Goal: Transaction & Acquisition: Book appointment/travel/reservation

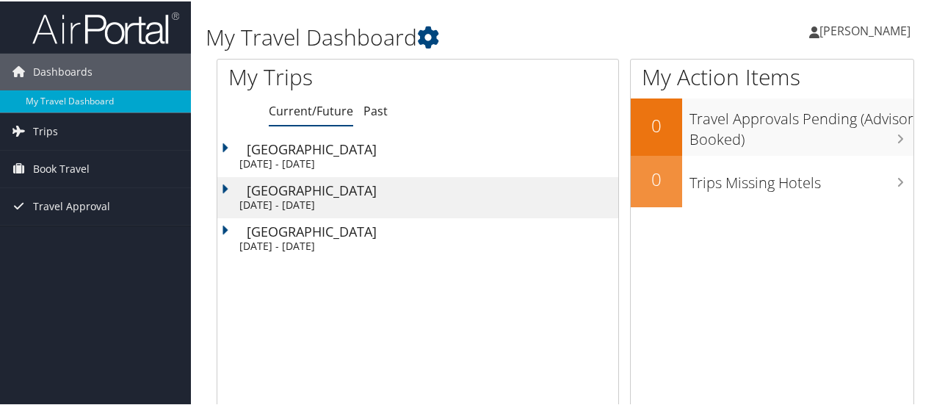
click at [328, 202] on div "Sat 4 Oct 2025 - Fri 10 Oct 2025" at bounding box center [425, 203] width 372 height 13
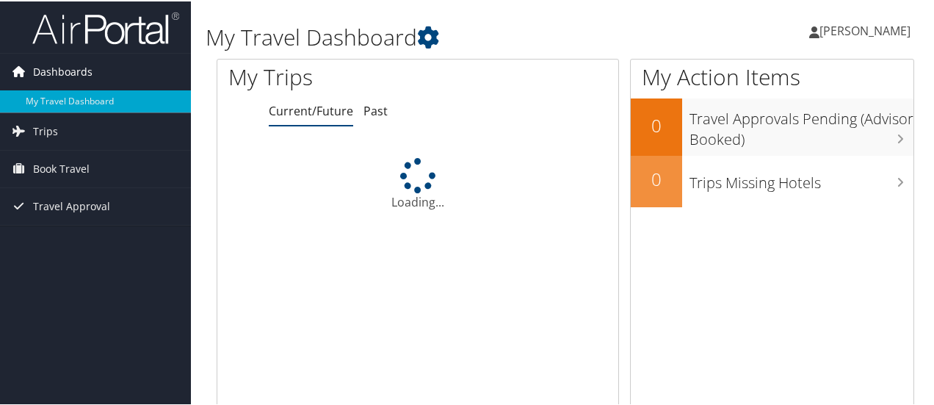
click at [79, 73] on span "Dashboards" at bounding box center [62, 70] width 59 height 37
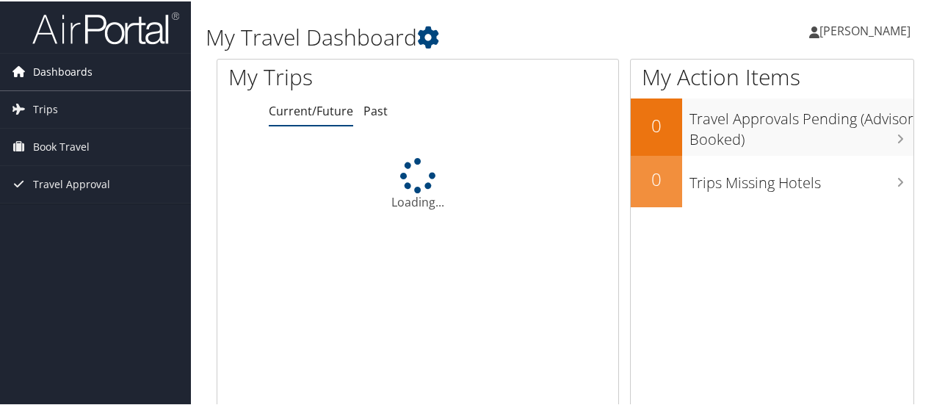
click at [79, 76] on span "Dashboards" at bounding box center [62, 70] width 59 height 37
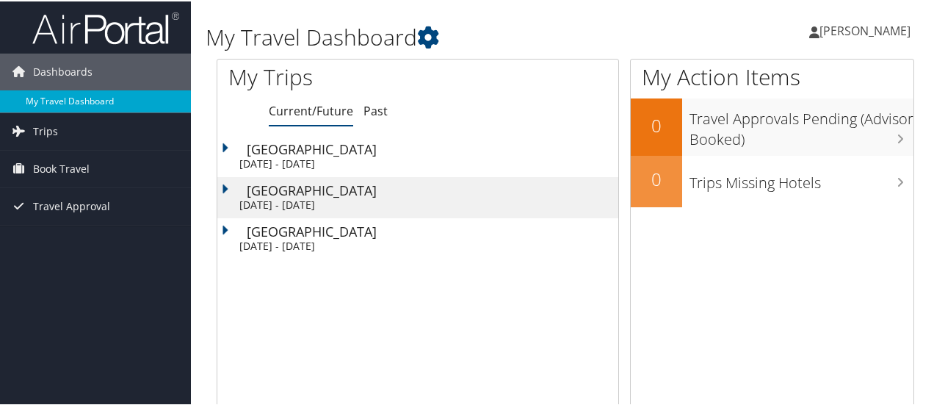
click at [75, 95] on link "My Travel Dashboard" at bounding box center [95, 100] width 191 height 22
click at [355, 158] on div "[DATE] - [DATE]" at bounding box center [425, 162] width 372 height 13
click at [301, 199] on div "Sat 4 Oct 2025 - Fri 10 Oct 2025" at bounding box center [425, 203] width 372 height 13
click at [338, 151] on div "Grand Rapids" at bounding box center [433, 147] width 372 height 13
click at [325, 197] on div "Sat 4 Oct 2025 - Fri 10 Oct 2025" at bounding box center [425, 203] width 372 height 13
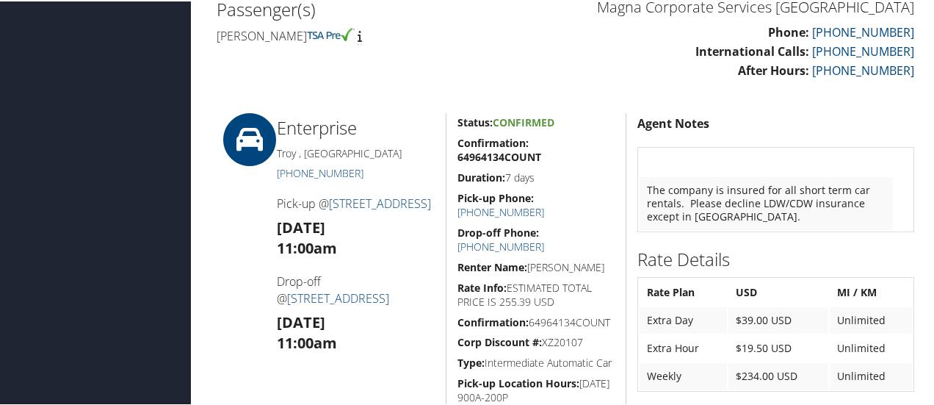
scroll to position [391, 0]
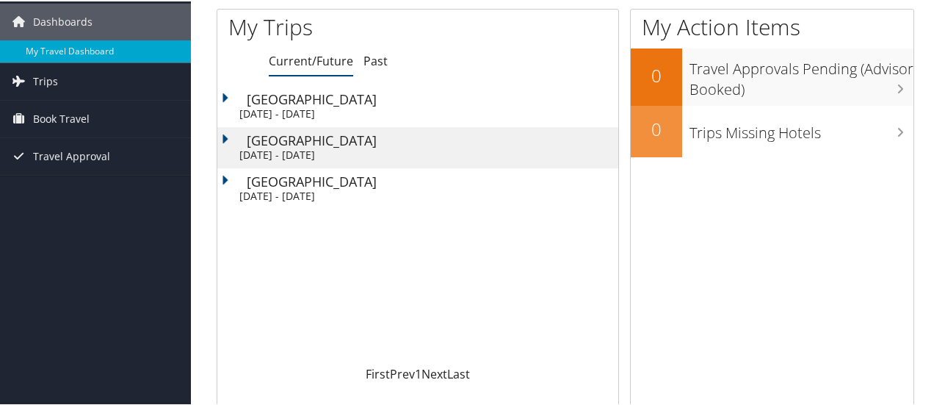
scroll to position [73, 0]
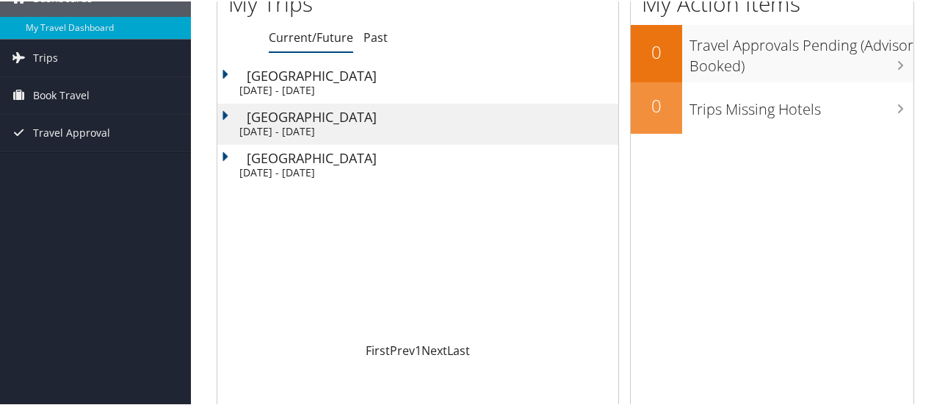
click at [348, 165] on div "Sun 19 Oct 2025 - Fri 24 Oct 2025" at bounding box center [425, 171] width 372 height 13
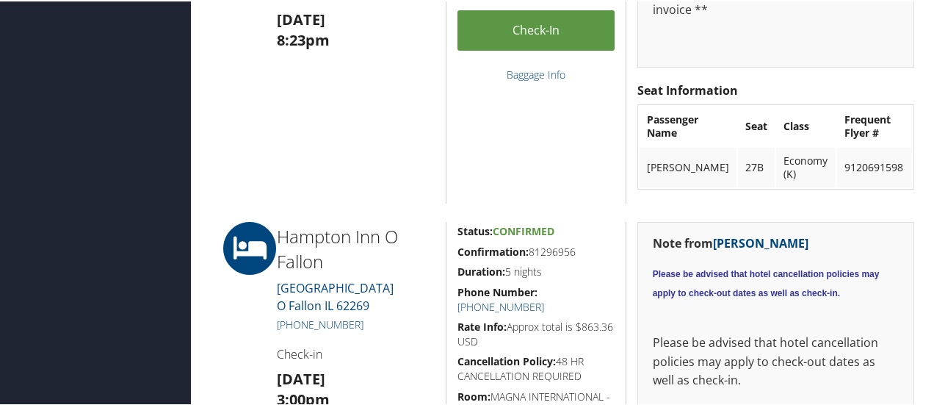
scroll to position [514, 0]
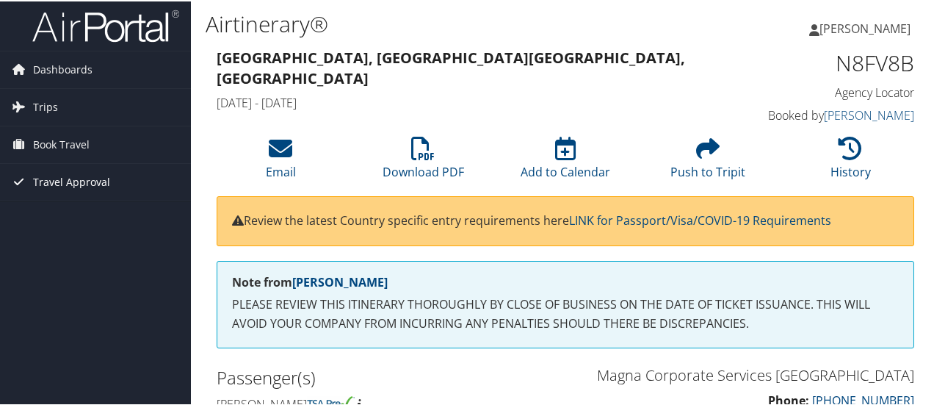
scroll to position [0, 0]
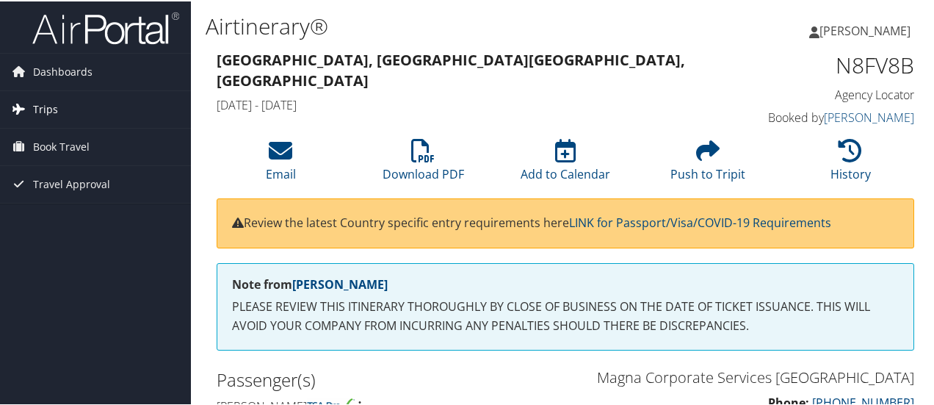
click at [68, 106] on link "Trips" at bounding box center [95, 108] width 191 height 37
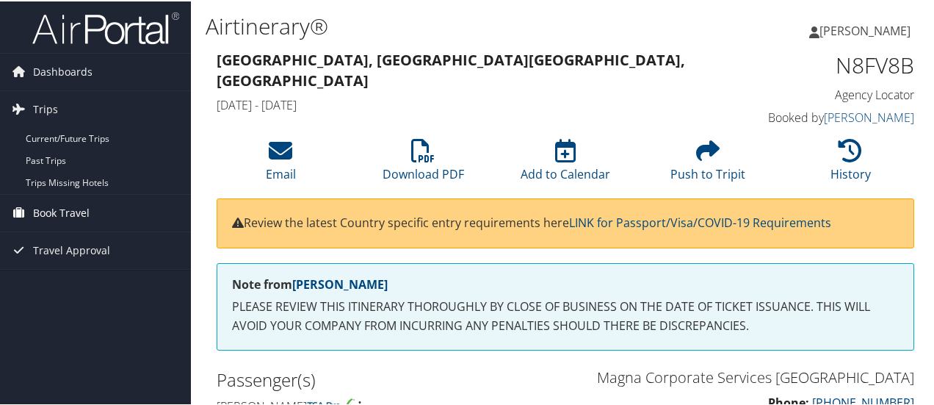
click at [76, 212] on span "Book Travel" at bounding box center [61, 211] width 57 height 37
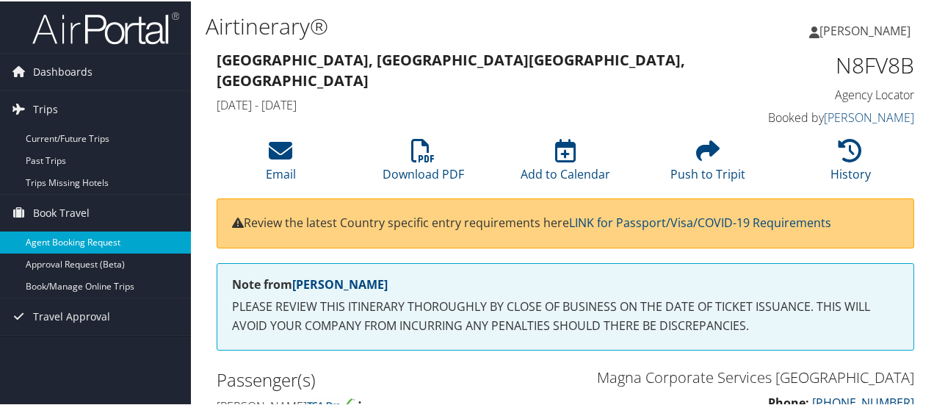
click at [69, 238] on link "Agent Booking Request" at bounding box center [95, 241] width 191 height 22
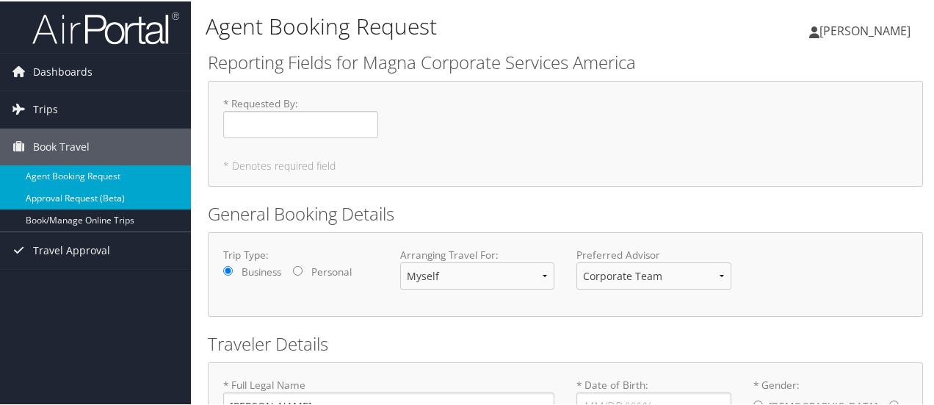
click at [131, 201] on link "Approval Request (Beta)" at bounding box center [95, 197] width 191 height 22
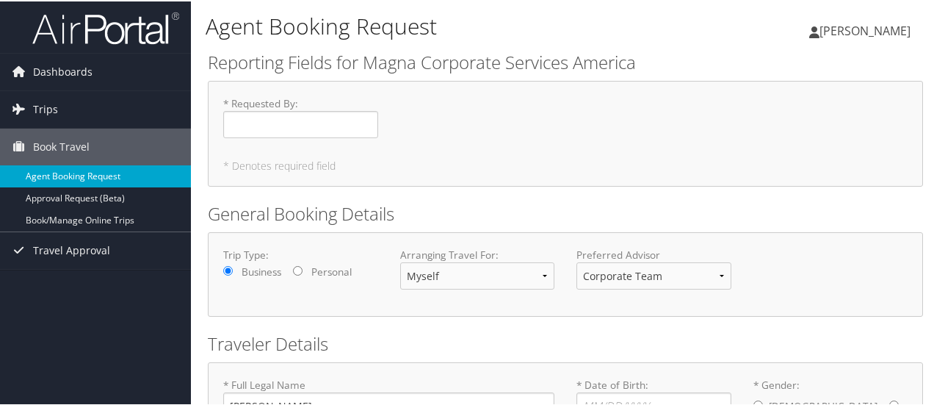
click at [91, 177] on link "Agent Booking Request" at bounding box center [95, 175] width 191 height 22
click at [291, 123] on input "* Requested By : Required" at bounding box center [300, 122] width 155 height 27
type input "[PERSON_NAME]"
click at [491, 147] on div "* Requested By : [PERSON_NAME]" at bounding box center [565, 122] width 707 height 54
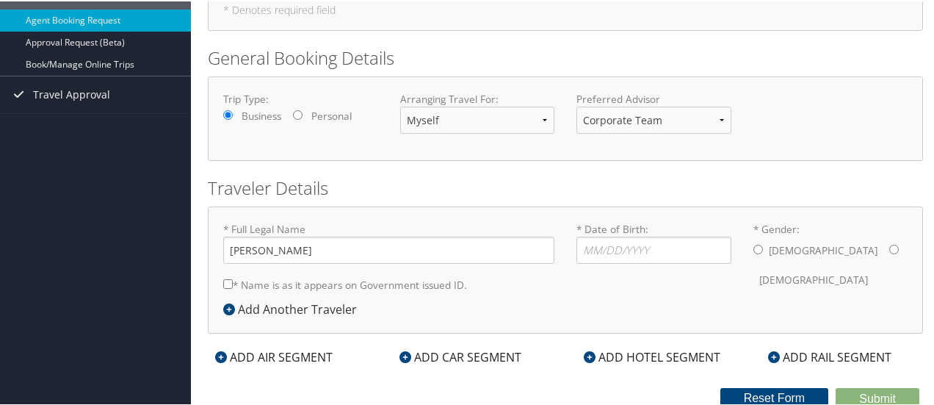
scroll to position [158, 0]
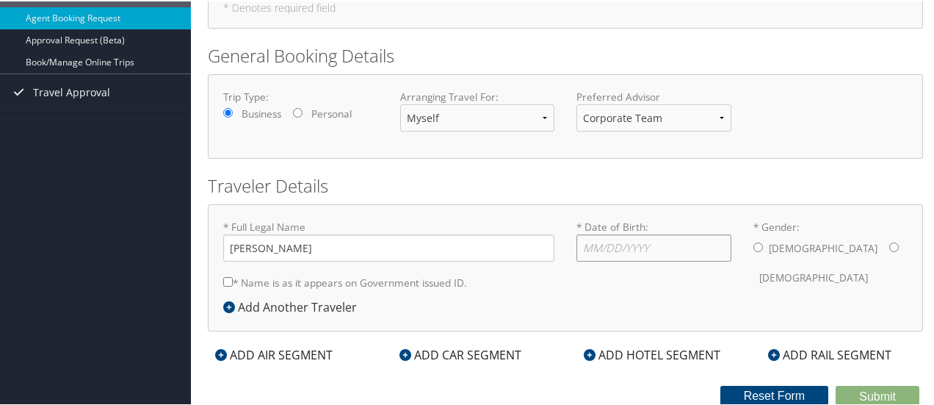
click at [591, 239] on input "* Date of Birth: Invalid Date" at bounding box center [654, 246] width 155 height 27
type input "07/08/1986"
click at [754, 247] on input "* Gender: Male Female" at bounding box center [759, 246] width 10 height 10
radio input "true"
click at [364, 274] on label "* Name is as it appears on Government issued ID." at bounding box center [345, 280] width 244 height 27
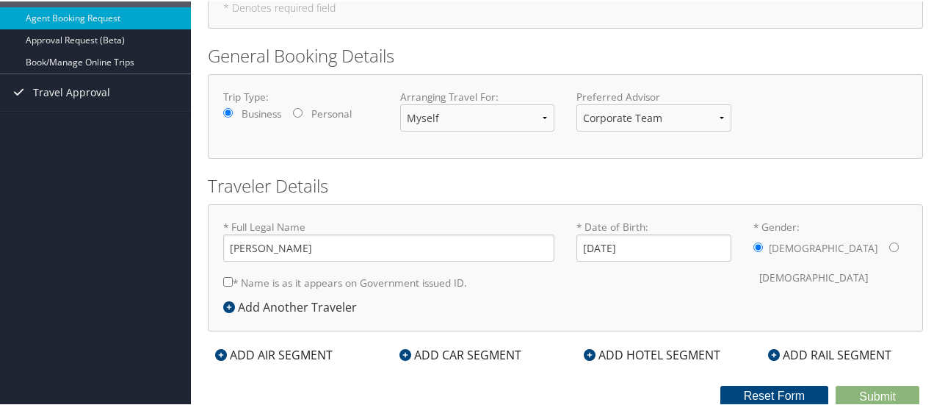
click at [233, 275] on input "* Name is as it appears on Government issued ID." at bounding box center [228, 280] width 10 height 10
checkbox input "true"
click at [309, 351] on div "ADD AIR SEGMENT" at bounding box center [274, 353] width 132 height 18
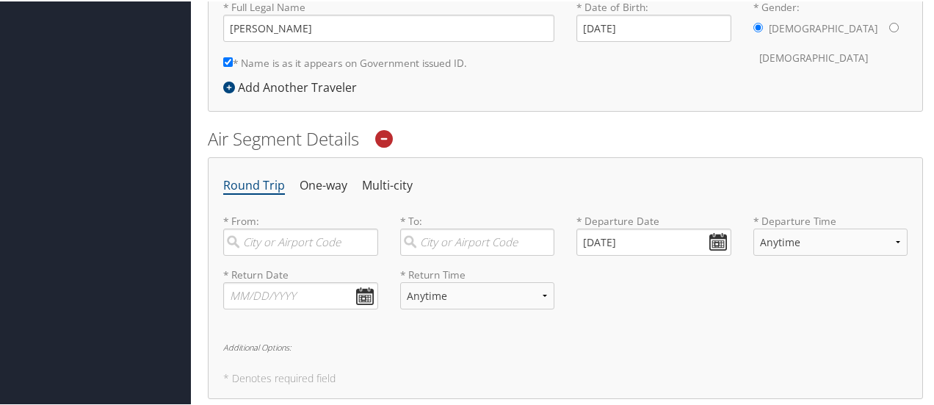
scroll to position [378, 0]
click at [300, 247] on input "search" at bounding box center [300, 239] width 155 height 27
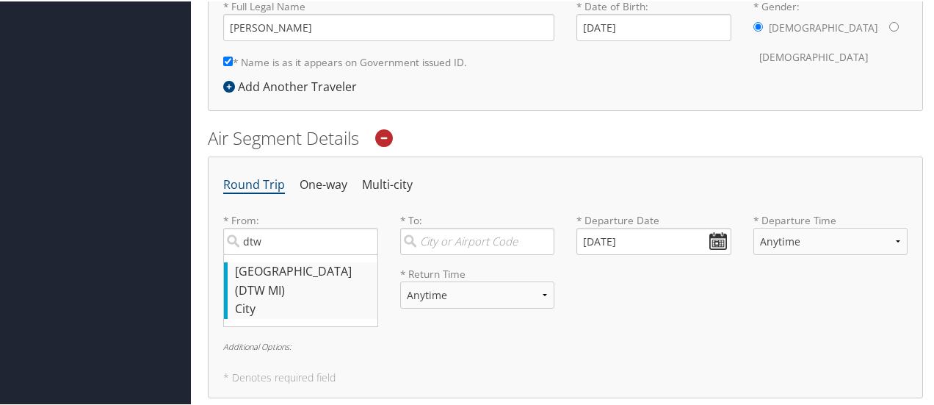
click at [287, 270] on div "Detroit (DTW MI)" at bounding box center [302, 279] width 135 height 37
click at [287, 253] on input "dtw" at bounding box center [300, 239] width 155 height 27
type input "Detroit (DTW MI)"
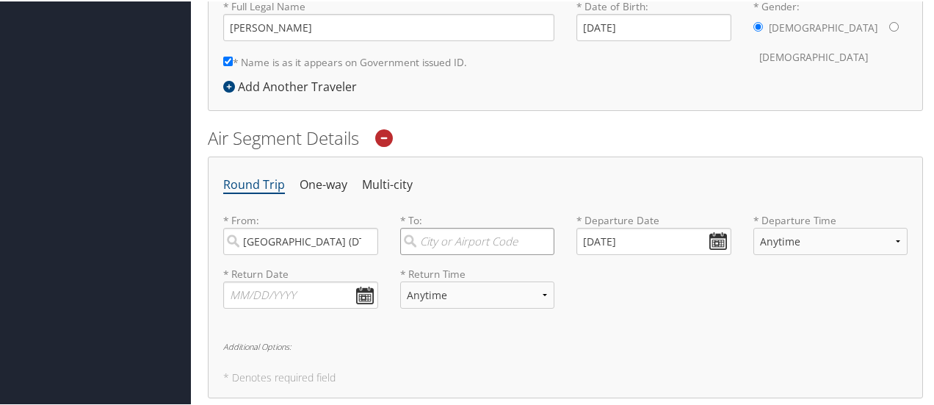
click at [435, 241] on input "search" at bounding box center [477, 239] width 155 height 27
click at [460, 234] on input "louisville" at bounding box center [477, 239] width 155 height 27
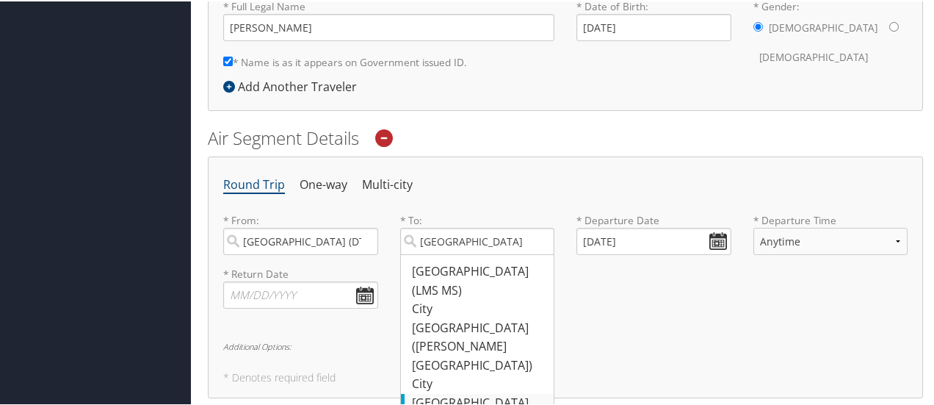
click at [484, 392] on div "Louisville (SDF KY)" at bounding box center [479, 410] width 135 height 37
click at [484, 253] on input "louisville" at bounding box center [477, 239] width 155 height 27
type input "Louisville (SDF KY)"
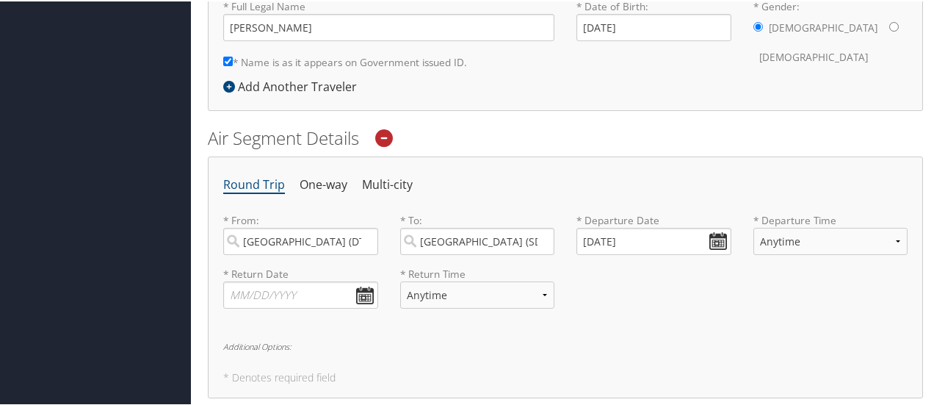
click at [668, 277] on div "* Return Date Dates must be valid * Return Time Anytime Early Morning (5AM-7AM)…" at bounding box center [565, 292] width 707 height 54
click at [715, 233] on input "10/07/2025" at bounding box center [654, 239] width 155 height 27
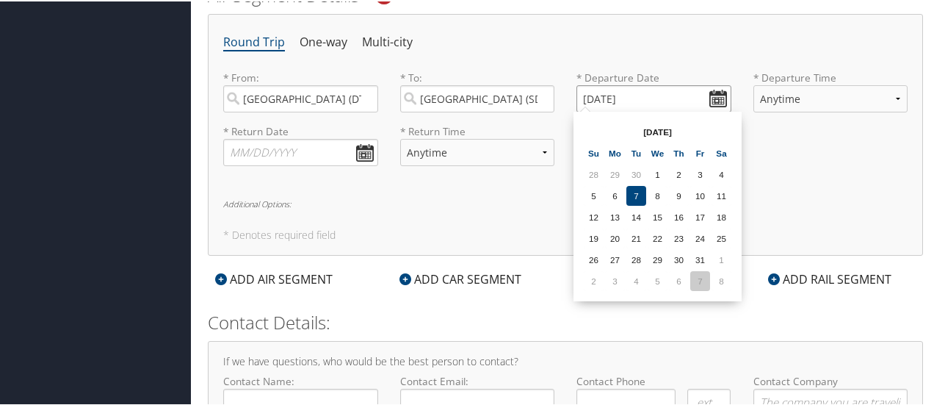
scroll to position [525, 0]
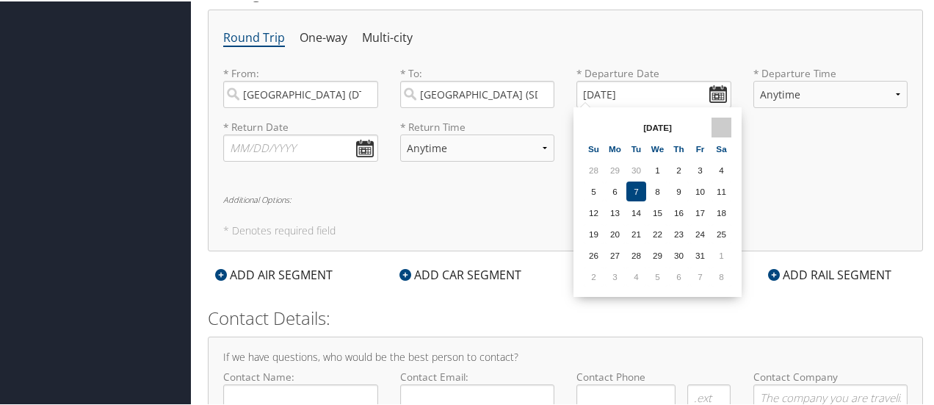
click at [729, 120] on th at bounding box center [722, 126] width 20 height 20
click at [594, 215] on td "9" at bounding box center [594, 211] width 20 height 20
type input "11/09/2025"
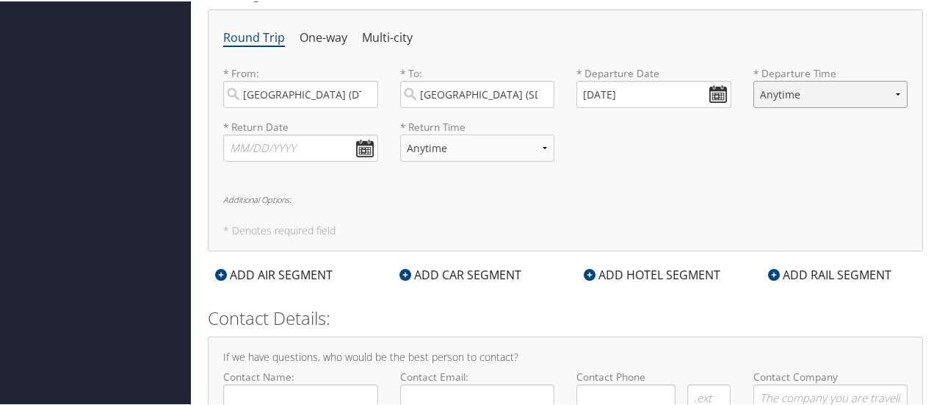
click at [807, 87] on select "Anytime Early Morning (5AM-7AM) Morning (7AM-12PM) Afternoon (12PM-5PM) Evening…" at bounding box center [831, 92] width 155 height 27
select select "7:00 PM"
click at [754, 79] on select "Anytime Early Morning (5AM-7AM) Morning (7AM-12PM) Afternoon (12PM-5PM) Evening…" at bounding box center [831, 92] width 155 height 27
click at [661, 166] on div "* Return Date Dates must be valid * Return Time Anytime Early Morning (5AM-7AM)…" at bounding box center [565, 145] width 707 height 54
click at [363, 145] on input "text" at bounding box center [300, 146] width 155 height 27
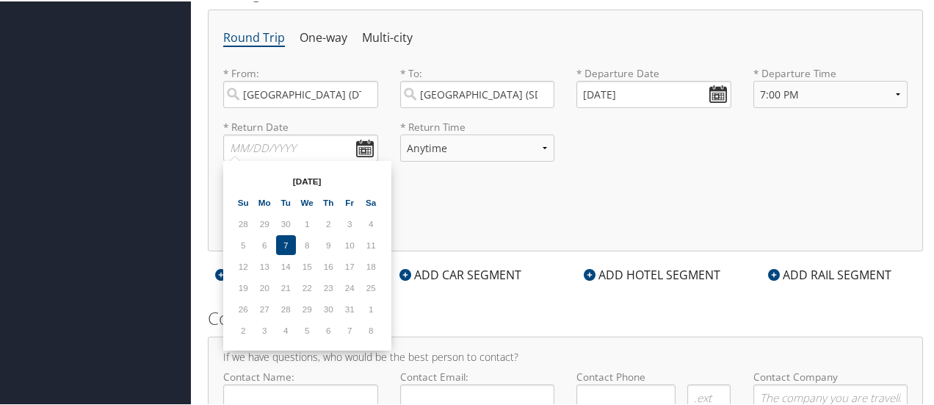
click at [388, 271] on div "From 10/07/2025 To 10/07/2025 Oct 2025 Su Mo Tu We Th Fr Sa 28 29 30 1 2 3 4 5 …" at bounding box center [307, 254] width 168 height 190
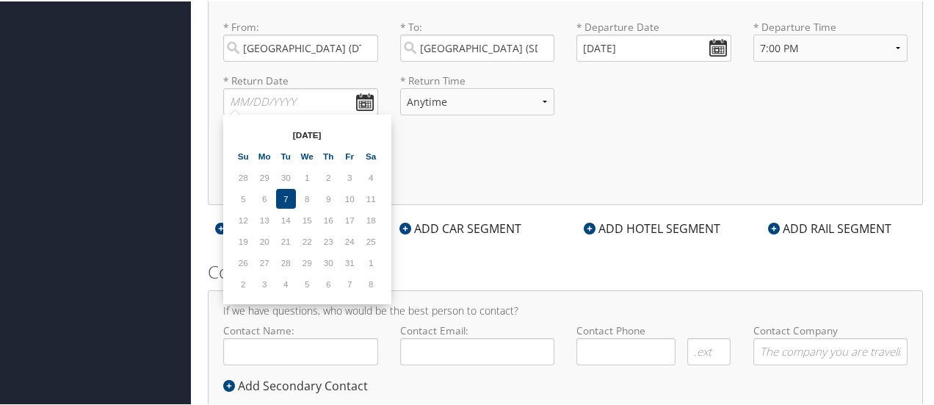
scroll to position [610, 0]
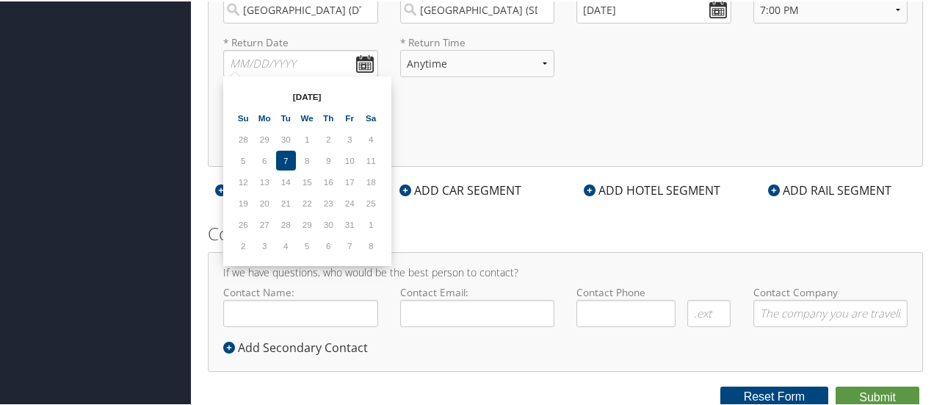
click at [227, 172] on div "From 10/07/2025 To 10/07/2025 Oct 2025 Su Mo Tu We Th Fr Sa 28 29 30 1 2 3 4 5 …" at bounding box center [307, 170] width 168 height 190
click at [383, 173] on div "Oct 2025 Su Mo Tu We Th Fr Sa 28 29 30 1 2 3 4 5 6 7 8 9 10 11 12 13 14 15 16 1…" at bounding box center [307, 170] width 156 height 178
click at [333, 239] on td "6" at bounding box center [329, 244] width 20 height 20
click at [328, 245] on td "6" at bounding box center [329, 244] width 20 height 20
click at [455, 99] on div "Round Trip One-way Multi-city * From: Detroit (DTW MI) Required * To: Louisvill…" at bounding box center [565, 45] width 715 height 242
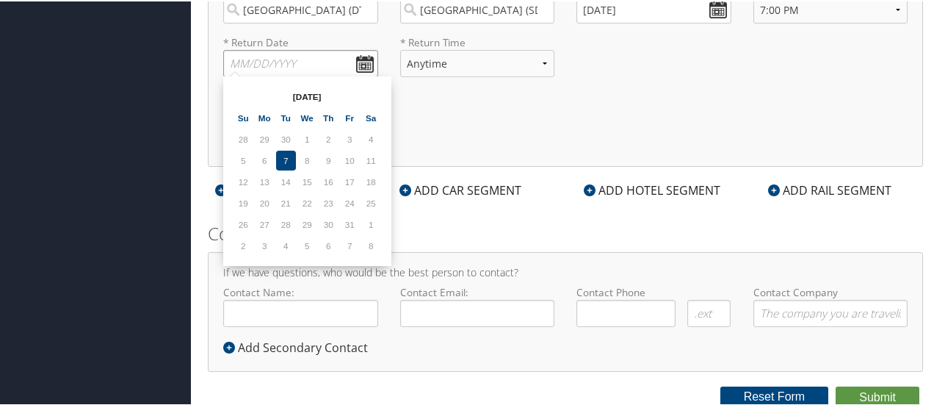
click at [369, 58] on input "text" at bounding box center [300, 61] width 155 height 27
click at [383, 172] on div "Oct 2025 Su Mo Tu We Th Fr Sa 28 29 30 1 2 3 4 5 6 7 8 9 10 11 12 13 14 15 16 1…" at bounding box center [307, 170] width 156 height 178
click at [369, 93] on th at bounding box center [371, 95] width 20 height 20
click at [354, 180] on td "14" at bounding box center [350, 180] width 20 height 20
type input "11/14/2025"
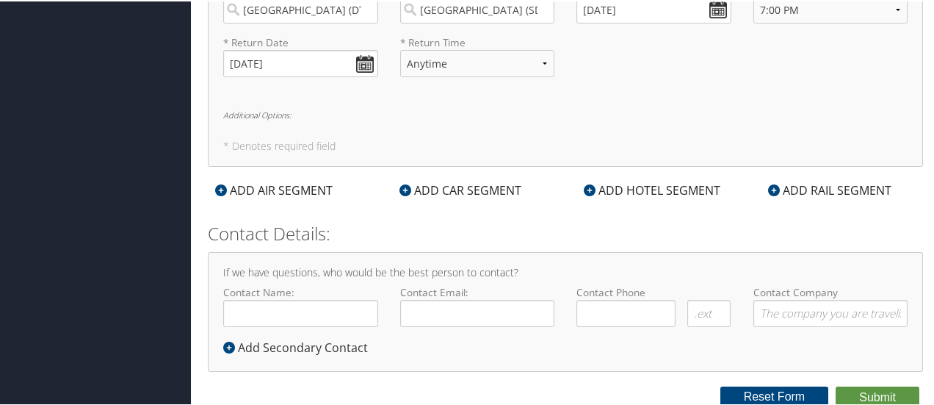
click at [505, 106] on div "Round Trip One-way Multi-city * From: Detroit (DTW MI) Required * To: Louisvill…" at bounding box center [565, 45] width 715 height 242
click at [489, 64] on select "Anytime Early Morning (5AM-7AM) Morning (7AM-12PM) Afternoon (12PM-5PM) Evening…" at bounding box center [477, 61] width 155 height 27
select select "2:00 PM"
click at [400, 48] on select "Anytime Early Morning (5AM-7AM) Morning (7AM-12PM) Afternoon (12PM-5PM) Evening…" at bounding box center [477, 61] width 155 height 27
click at [481, 127] on div "Round Trip One-way Multi-city * From: Detroit (DTW MI) Required * To: Louisvill…" at bounding box center [565, 45] width 715 height 242
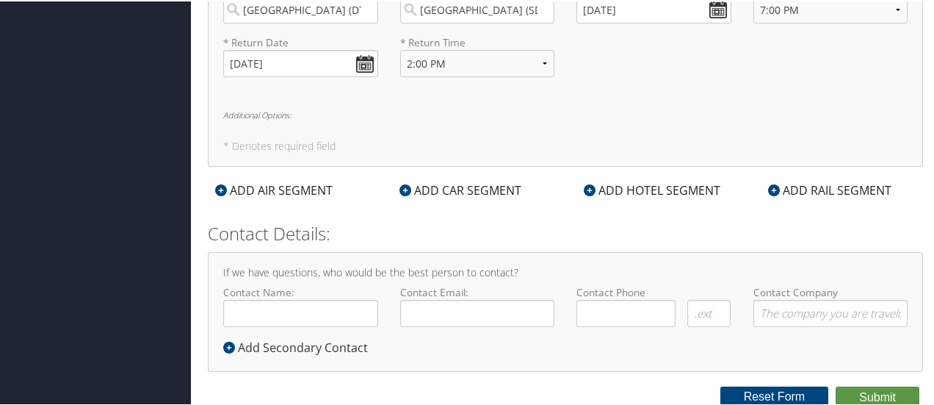
click at [436, 187] on div "ADD CAR SEGMENT" at bounding box center [460, 189] width 137 height 18
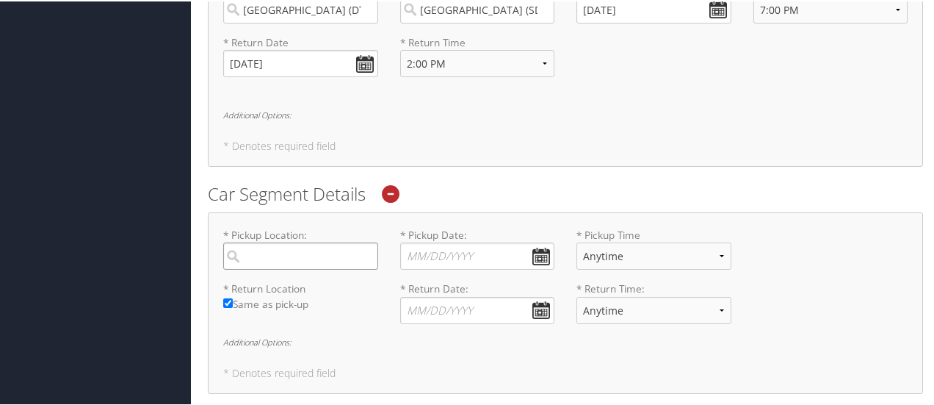
click at [309, 253] on input "search" at bounding box center [300, 254] width 155 height 27
click at [289, 286] on div "Louisville (SDF KY)" at bounding box center [302, 293] width 135 height 37
click at [289, 268] on input "sdf" at bounding box center [300, 254] width 155 height 27
type input "Louisville"
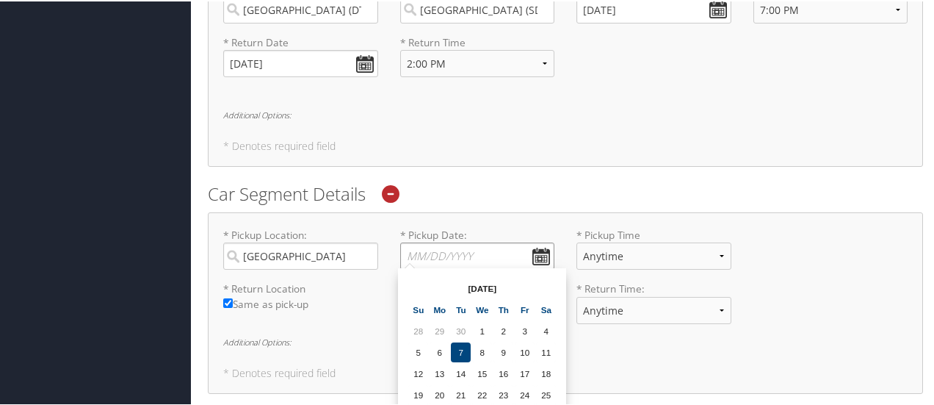
click at [541, 248] on input "* Pickup Date: Dates must be valid" at bounding box center [477, 254] width 155 height 27
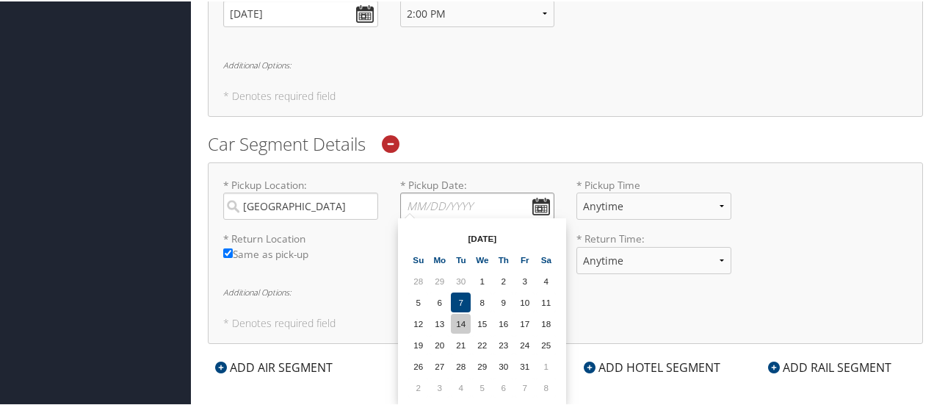
scroll to position [683, 0]
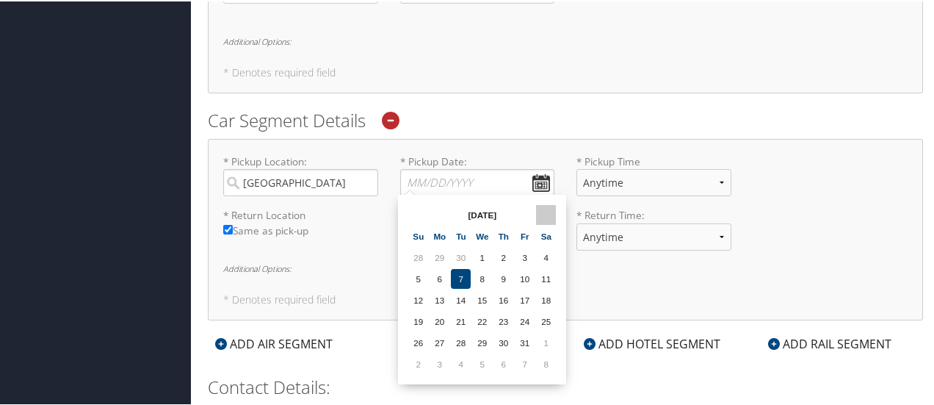
click at [552, 211] on th at bounding box center [546, 213] width 20 height 20
click at [419, 296] on td "9" at bounding box center [418, 299] width 20 height 20
type input "11/09/2025"
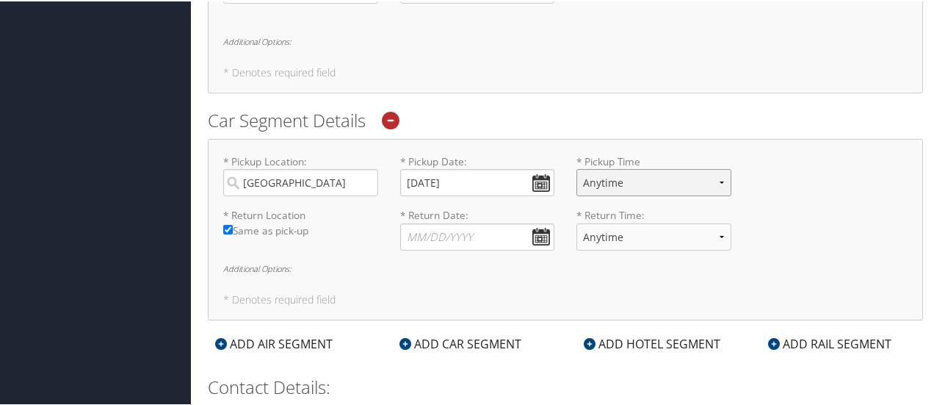
click at [635, 173] on select "Anytime 12:00 AM 1:00 AM 2:00 AM 3:00 AM 4:00 AM 5:00 AM 6:00 AM 7:00 AM 8:00 A…" at bounding box center [654, 180] width 155 height 27
select select "9:00 PM"
click at [577, 167] on select "Anytime 12:00 AM 1:00 AM 2:00 AM 3:00 AM 4:00 AM 5:00 AM 6:00 AM 7:00 AM 8:00 A…" at bounding box center [654, 180] width 155 height 27
click at [473, 228] on input "* Return Date: Dates must be valid" at bounding box center [477, 235] width 155 height 27
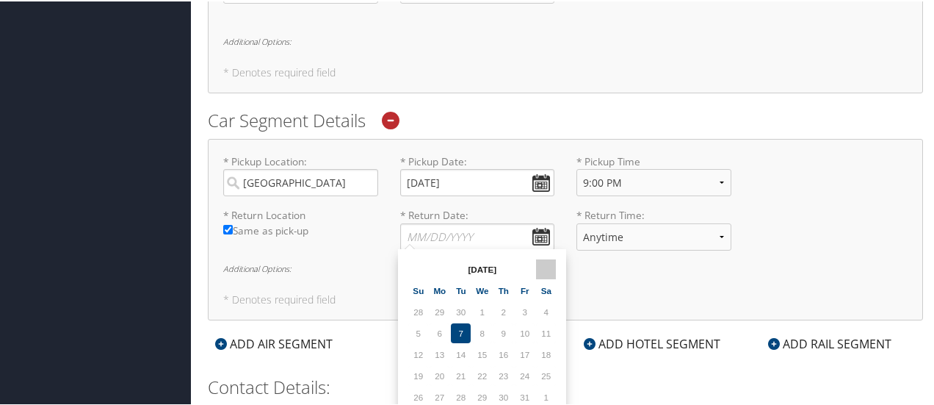
click at [548, 271] on th at bounding box center [546, 268] width 20 height 20
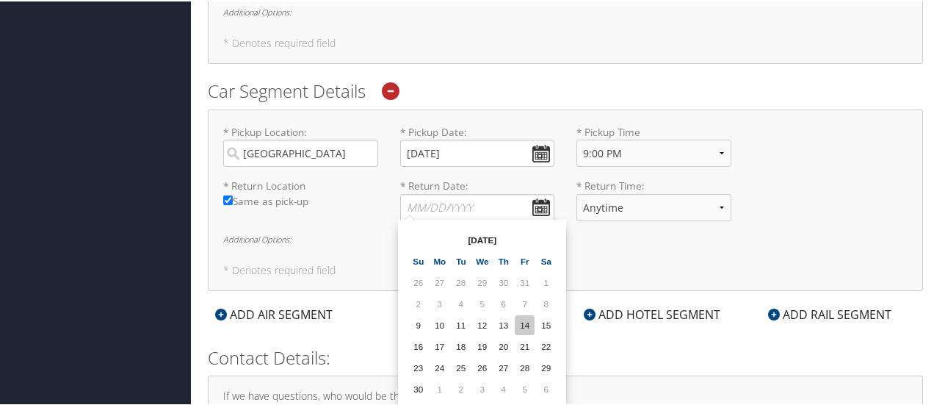
scroll to position [757, 0]
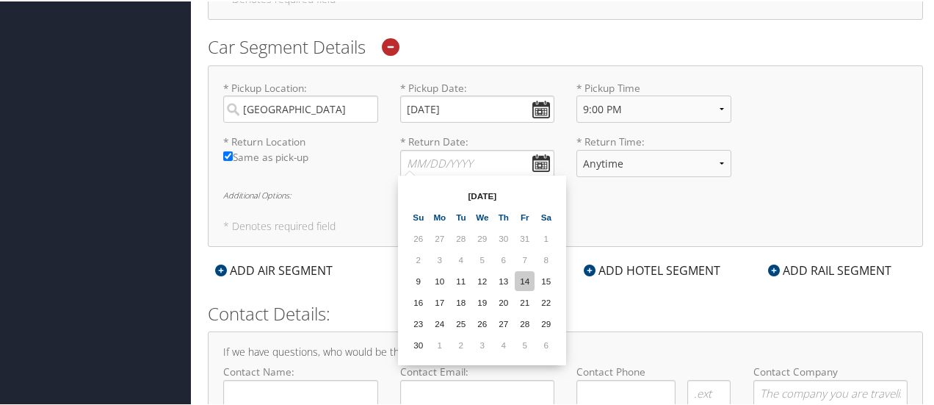
click at [529, 281] on td "14" at bounding box center [525, 280] width 20 height 20
type input "11/14/2025"
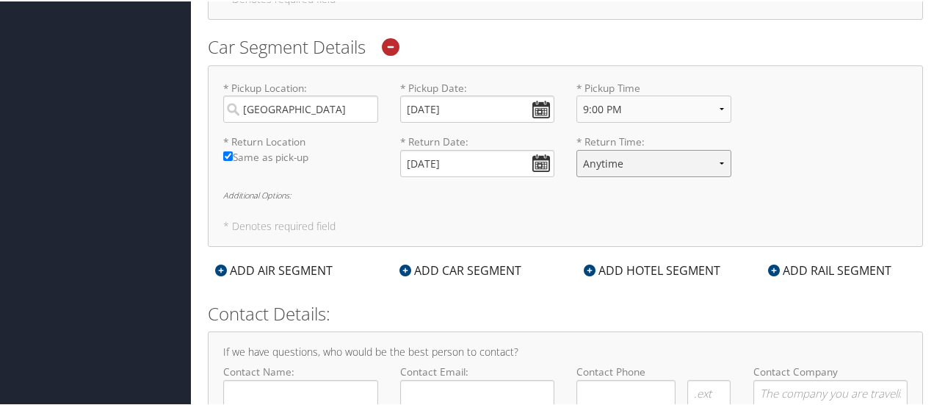
click at [652, 161] on select "Anytime 12:00 AM 1:00 AM 2:00 AM 3:00 AM 4:00 AM 5:00 AM 6:00 AM 7:00 AM 8:00 A…" at bounding box center [654, 161] width 155 height 27
select select "12:00 PM"
click at [577, 148] on select "Anytime 12:00 AM 1:00 AM 2:00 AM 3:00 AM 4:00 AM 5:00 AM 6:00 AM 7:00 AM 8:00 A…" at bounding box center [654, 161] width 155 height 27
click at [828, 140] on div "* Return Location Required Same as pick-up * Return Date: 11/14/2025 Dates must…" at bounding box center [565, 160] width 707 height 54
click at [277, 226] on h5 "* Denotes required field" at bounding box center [565, 225] width 685 height 10
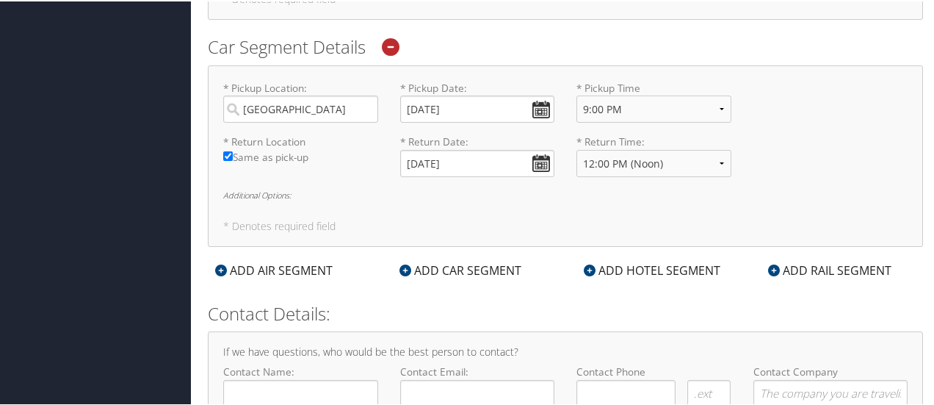
click at [253, 190] on h6 "Additional Options:" at bounding box center [565, 194] width 685 height 8
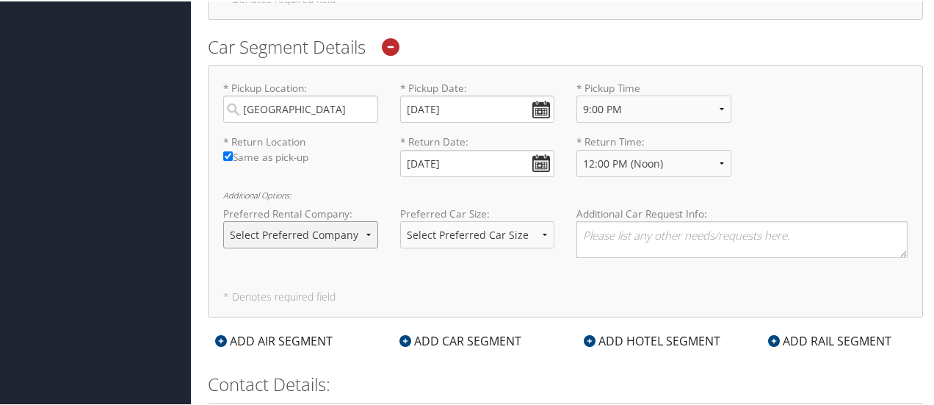
click at [314, 234] on select "Select Preferred Company Avis Enterprise National Hertz Budget Alamo Thrifty Do…" at bounding box center [300, 233] width 155 height 27
select select "National (ZL)"
click at [223, 220] on select "Select Preferred Company Avis Enterprise National Hertz Budget Alamo Thrifty Do…" at bounding box center [300, 233] width 155 height 27
click at [441, 264] on div "Preferred Rental Company: Select Preferred Company Avis Enterprise National Her…" at bounding box center [565, 236] width 707 height 63
click at [467, 231] on select "Select Preferred Car Size Standard Full Size Economy Intermediate Mini Compact …" at bounding box center [477, 233] width 155 height 27
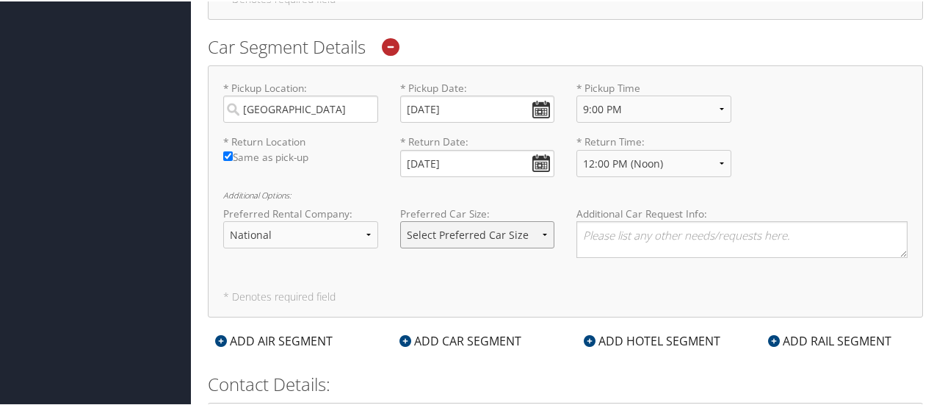
select select "Intermediate"
click at [400, 220] on select "Select Preferred Car Size Standard Full Size Economy Intermediate Mini Compact …" at bounding box center [477, 233] width 155 height 27
click at [499, 281] on div "* Pickup Location: Louisville Required * Pickup Date: 11/09/2025 Dates must be …" at bounding box center [565, 190] width 715 height 252
click at [622, 229] on textarea at bounding box center [742, 238] width 331 height 37
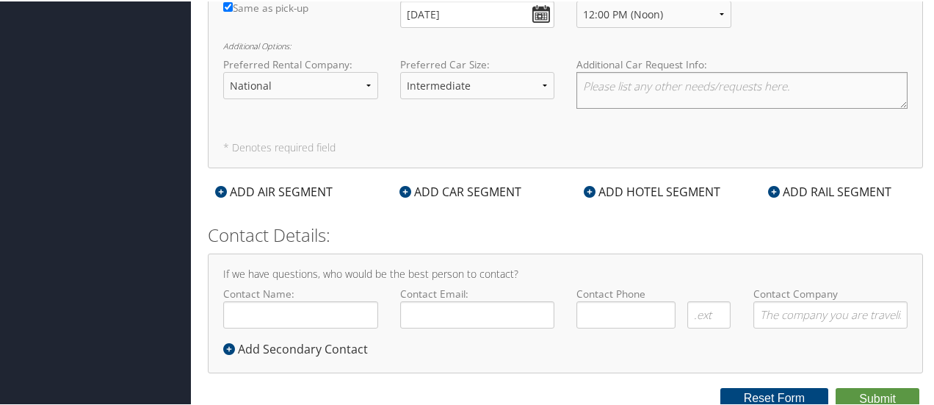
scroll to position [906, 0]
click at [634, 184] on div "ADD HOTEL SEGMENT" at bounding box center [652, 190] width 151 height 18
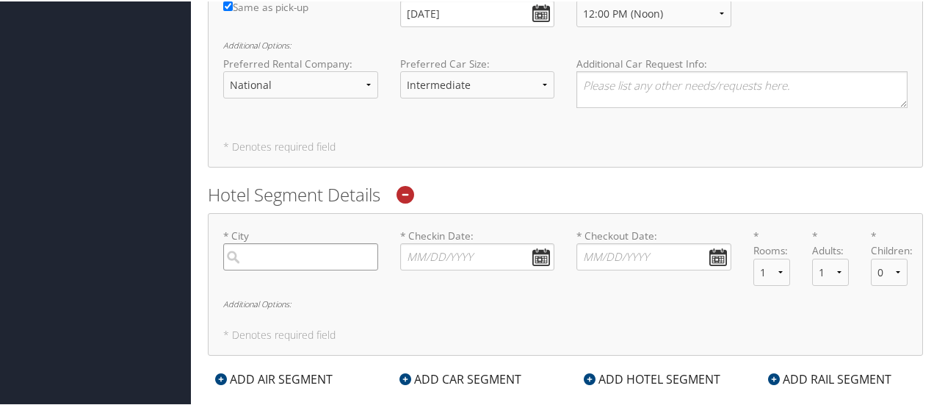
click at [327, 252] on input "search" at bounding box center [300, 255] width 155 height 27
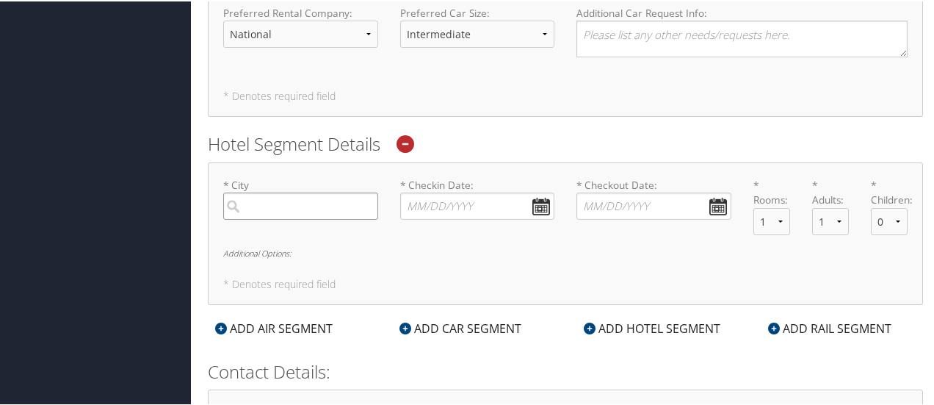
scroll to position [980, 0]
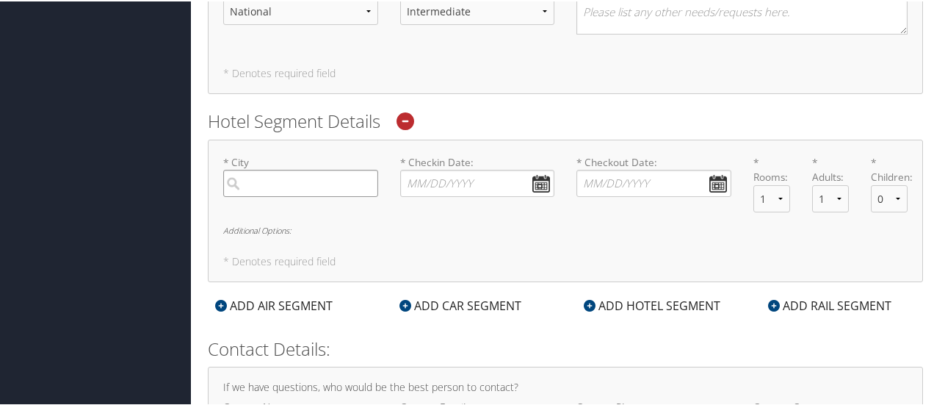
click at [322, 178] on input "search" at bounding box center [300, 181] width 155 height 27
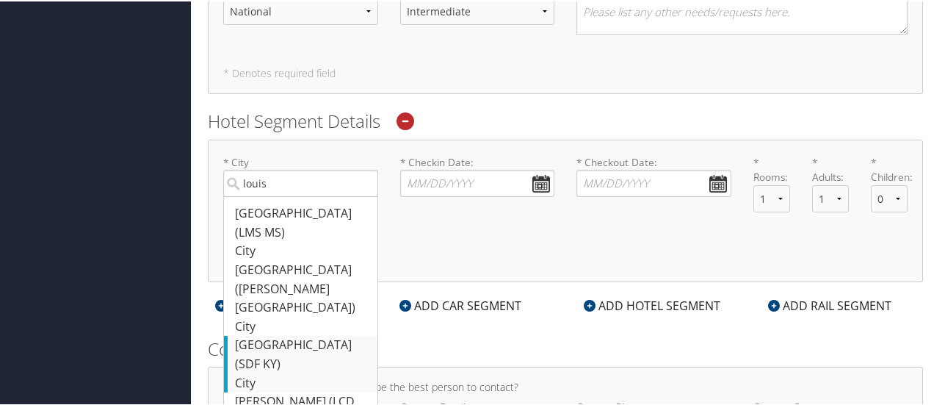
click at [295, 334] on div "Louisville (SDF KY)" at bounding box center [302, 352] width 135 height 37
click at [295, 195] on input "louis" at bounding box center [300, 181] width 155 height 27
type input "Louisville"
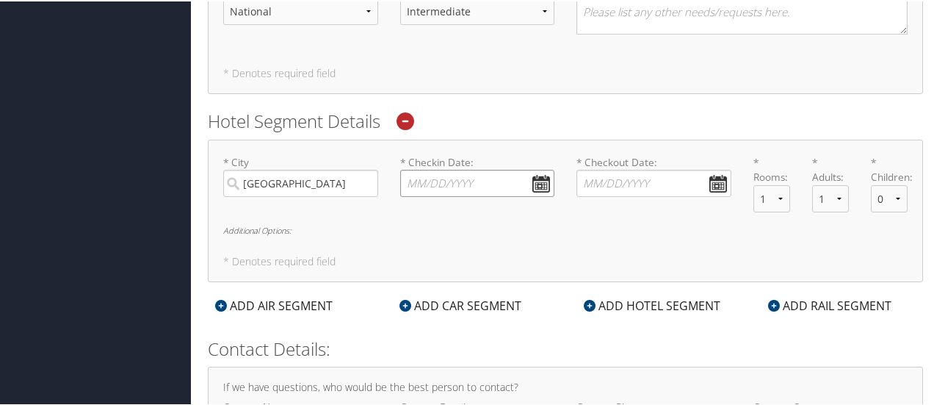
click at [534, 173] on input "* Checkin Date: Dates must be valid" at bounding box center [477, 181] width 155 height 27
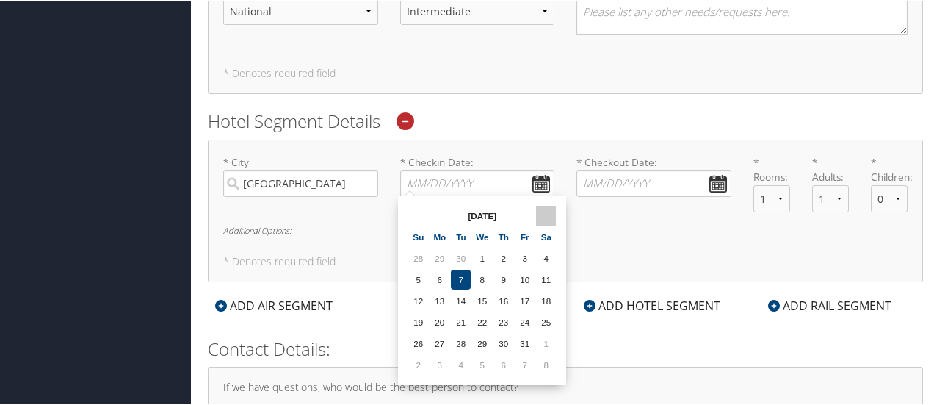
click at [545, 215] on th at bounding box center [546, 214] width 20 height 20
click at [416, 304] on td "9" at bounding box center [418, 299] width 20 height 20
type input "11/09/2025"
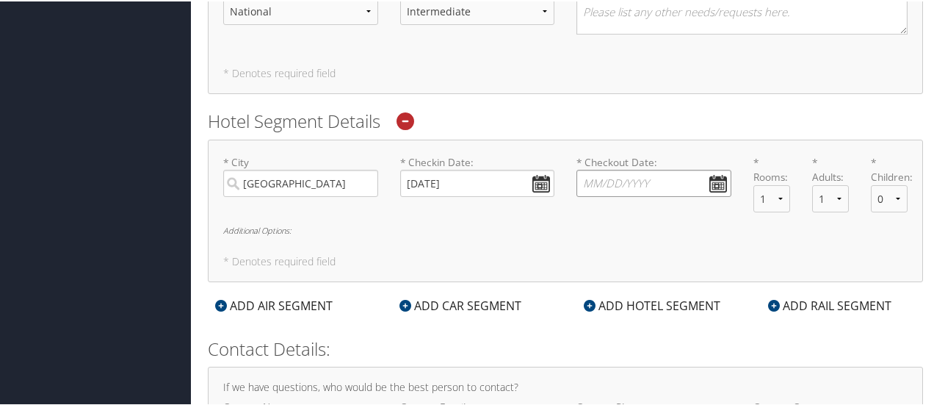
click at [692, 179] on input "* Checkout Date: Dates must be valid" at bounding box center [654, 181] width 155 height 27
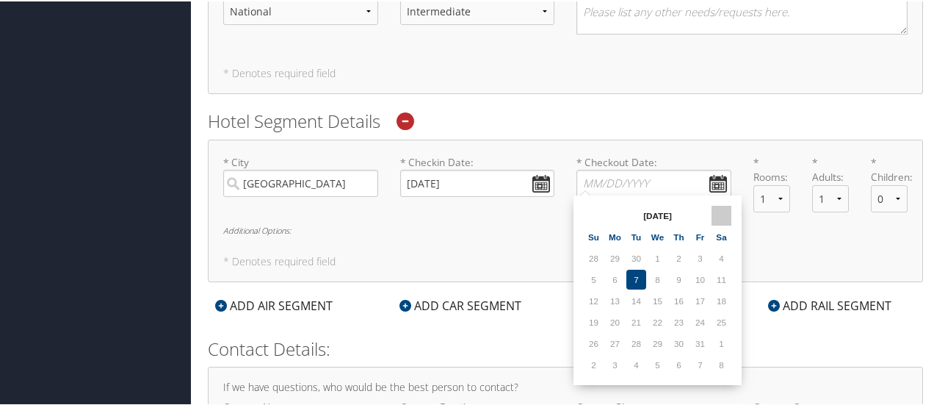
click at [725, 215] on th at bounding box center [722, 214] width 20 height 20
click at [700, 298] on td "14" at bounding box center [700, 299] width 20 height 20
type input "11/14/2025"
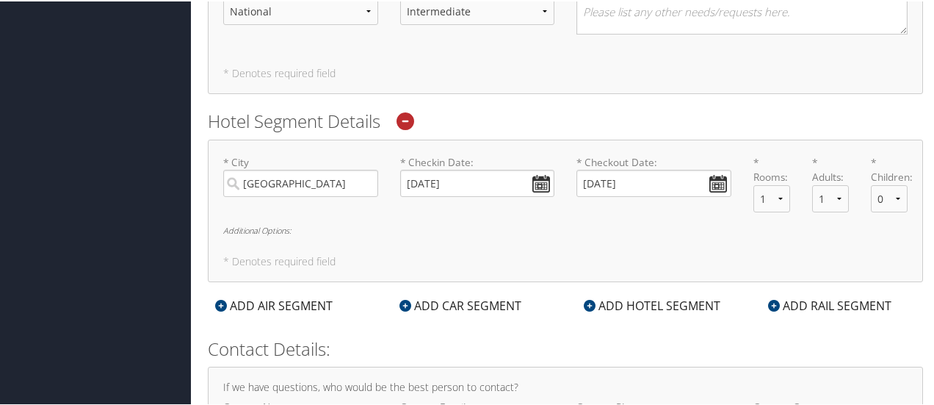
click at [717, 236] on div "* City Louisville Required * Checkin Date: 11/09/2025 Dates must be valid * Che…" at bounding box center [565, 209] width 715 height 143
click at [267, 226] on h6 "Additional Options:" at bounding box center [565, 229] width 685 height 8
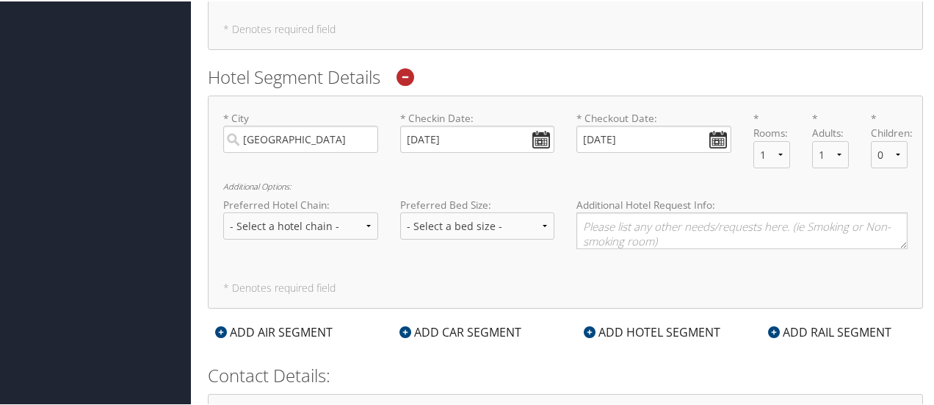
scroll to position [1053, 0]
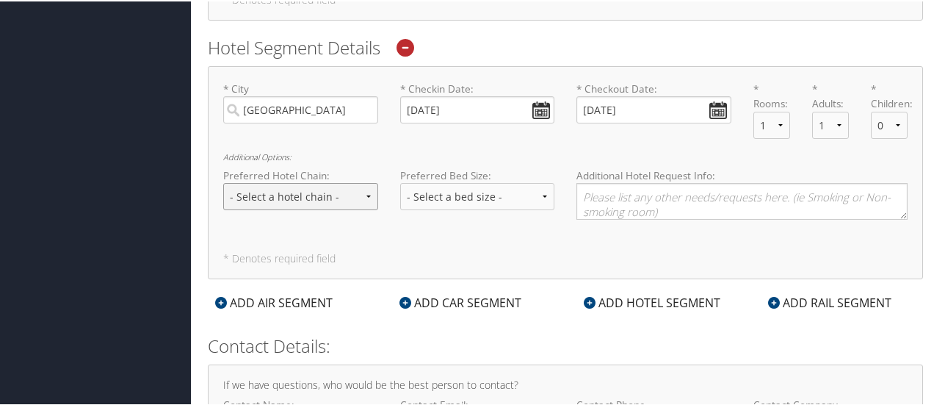
click at [339, 204] on select "- Select a hotel chain - Hyatt Mandarin Oriental Hilton Hotels Pullman Hotels M…" at bounding box center [300, 194] width 155 height 27
click at [333, 201] on select "- Select a hotel chain - Hyatt Mandarin Oriental Hilton Hotels Pullman Hotels M…" at bounding box center [300, 194] width 155 height 27
select select "Hilton Hotels (HL)"
click at [223, 181] on select "- Select a hotel chain - Hyatt Mandarin Oriental Hilton Hotels Pullman Hotels M…" at bounding box center [300, 194] width 155 height 27
click at [444, 181] on select "- Select a bed size - Twin Full Queen King" at bounding box center [477, 194] width 155 height 27
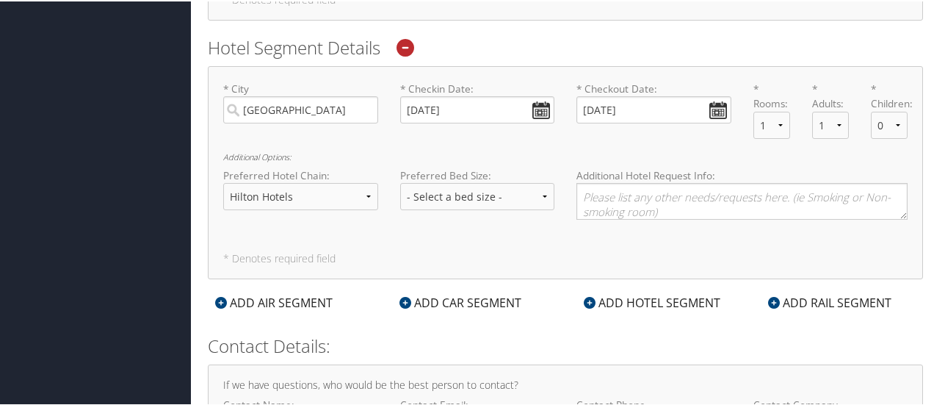
click at [599, 218] on div "Additional Hotel Request Info:" at bounding box center [742, 198] width 353 height 63
click at [640, 187] on textarea at bounding box center [742, 199] width 331 height 37
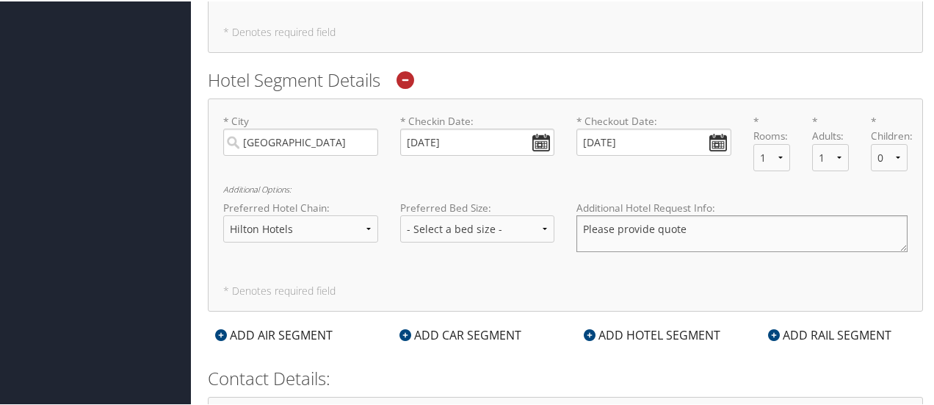
scroll to position [1017, 0]
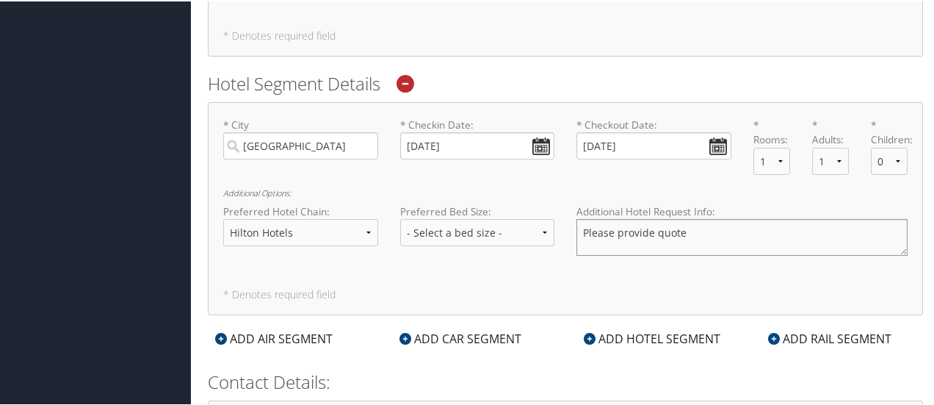
click at [724, 231] on textarea "Please provide quote" at bounding box center [742, 235] width 331 height 37
click at [799, 239] on textarea "Please provide quote Hampton Inn" at bounding box center [742, 235] width 331 height 37
drag, startPoint x: 786, startPoint y: 228, endPoint x: 685, endPoint y: 235, distance: 101.6
click at [685, 235] on textarea "Please provide quote Hampton Inn" at bounding box center [742, 235] width 331 height 37
paste textarea "Hampton Inn Louisville I-65 @ Brooks Rd."
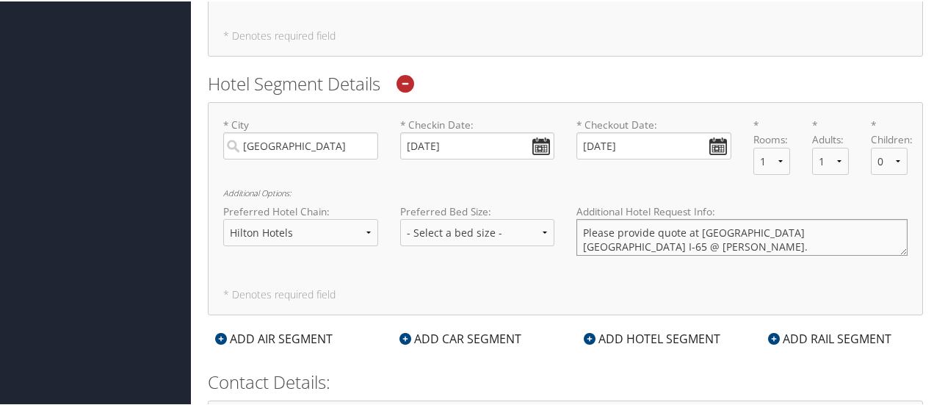
click at [895, 231] on textarea "Please provide quote at Hampton Inn Louisville I-65 @ Brooks Rd." at bounding box center [742, 235] width 331 height 37
paste textarea "180 Willabrook Dr, Brooks, KY 40109"
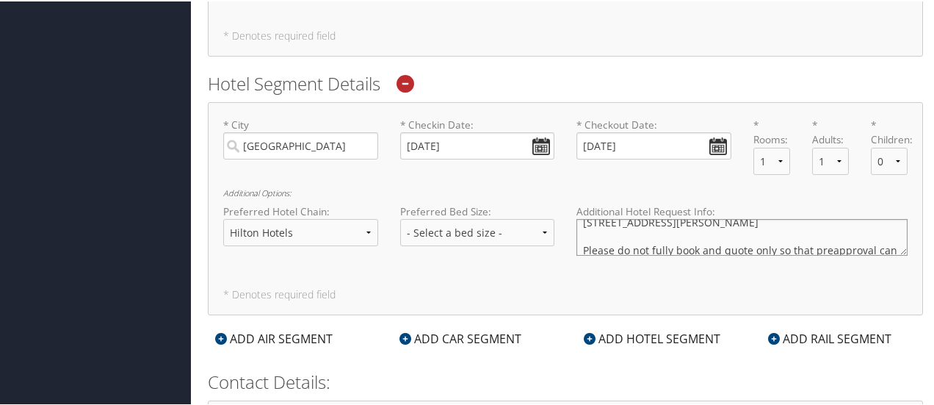
scroll to position [66, 0]
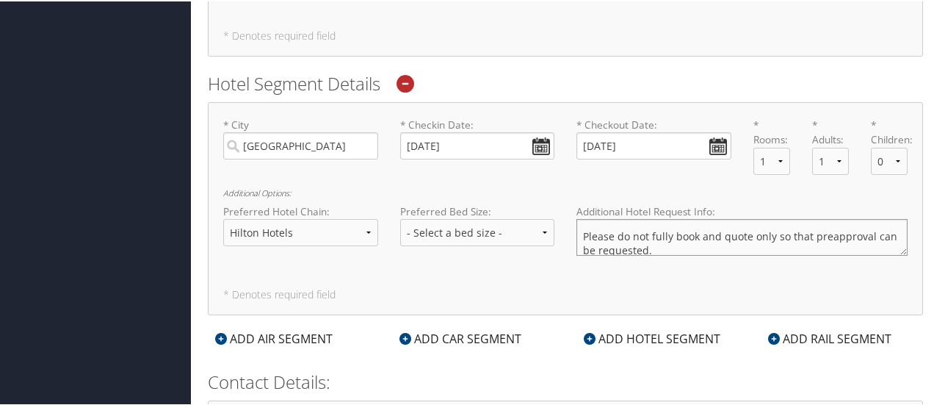
click at [713, 231] on textarea "Please provide quote at Hampton Inn Louisville I-65 @ Brooks Rd. 180 Willabrook…" at bounding box center [742, 235] width 331 height 37
click at [778, 242] on textarea "Please provide quote at Hampton Inn Louisville I-65 @ Brooks Rd. 180 Willabrook…" at bounding box center [742, 235] width 331 height 37
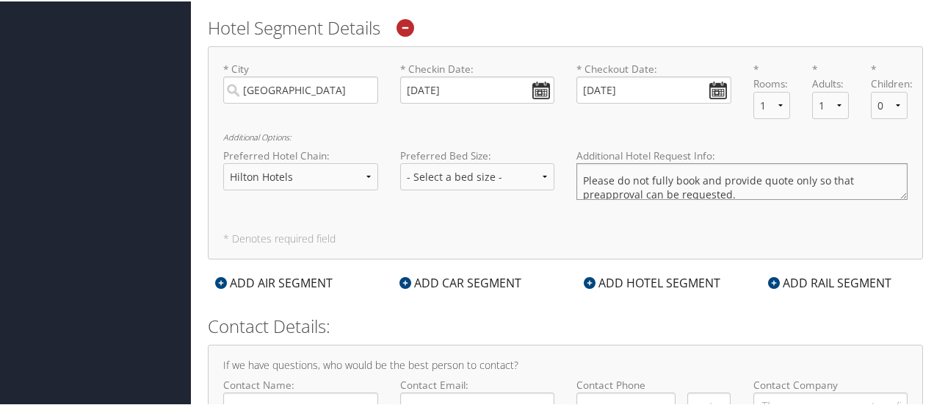
scroll to position [1164, 0]
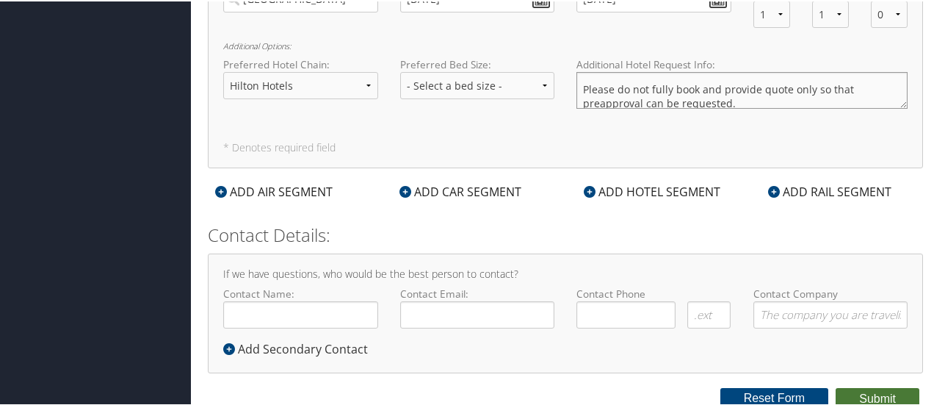
type textarea "Please provide quote at Hampton Inn Louisville I-65 @ Brooks Rd. 180 Willabrook…"
click at [884, 387] on button "Submit" at bounding box center [878, 397] width 84 height 22
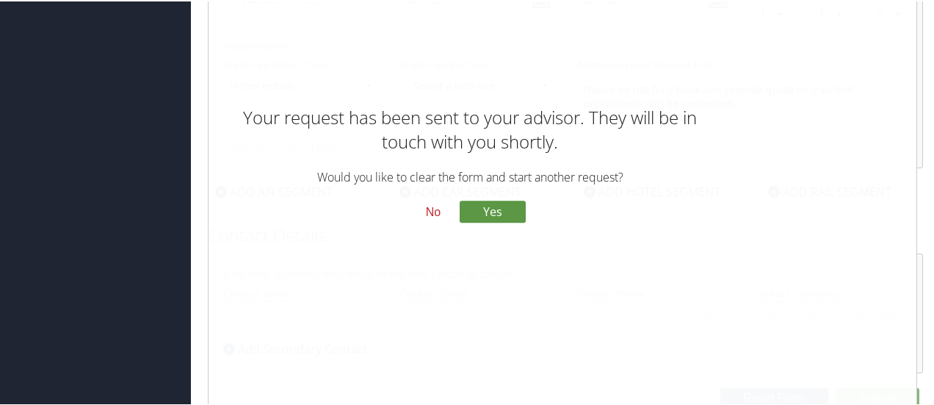
click at [423, 208] on button "No" at bounding box center [433, 211] width 38 height 25
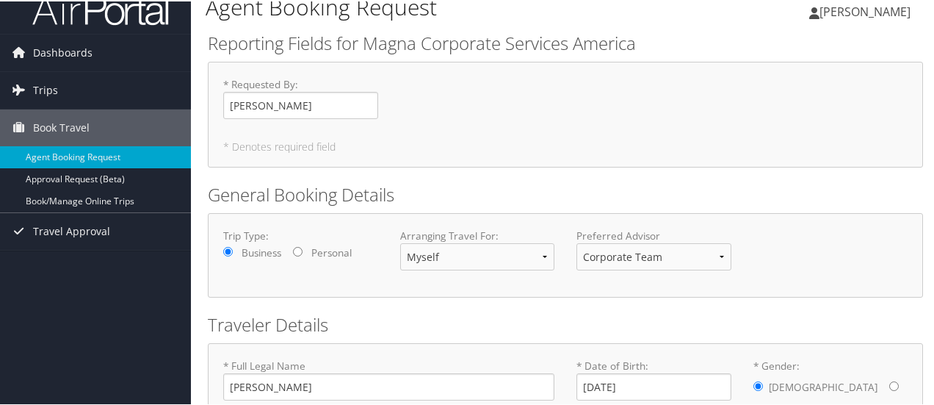
scroll to position [0, 0]
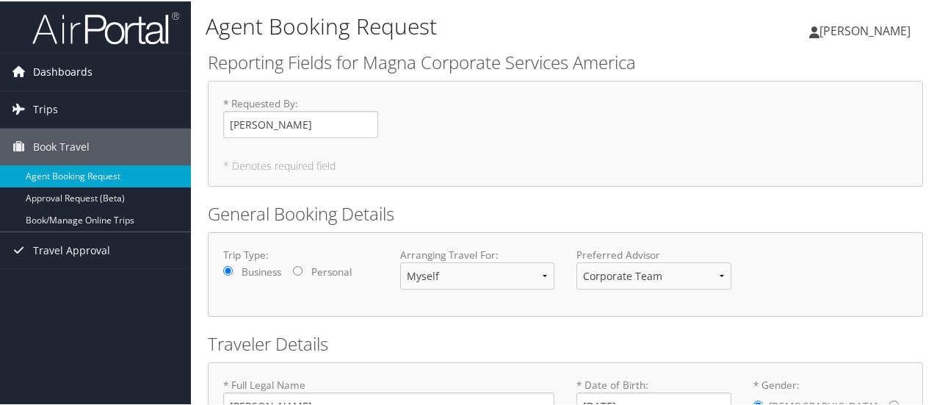
click at [101, 73] on link "Dashboards" at bounding box center [95, 70] width 191 height 37
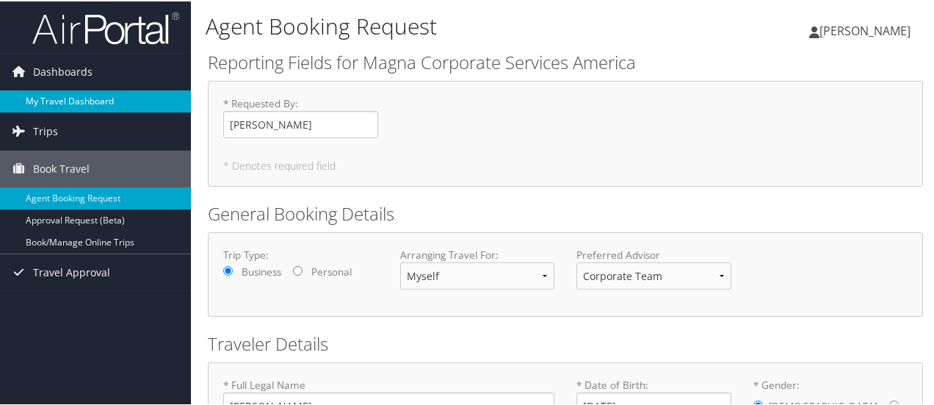
click at [89, 95] on link "My Travel Dashboard" at bounding box center [95, 100] width 191 height 22
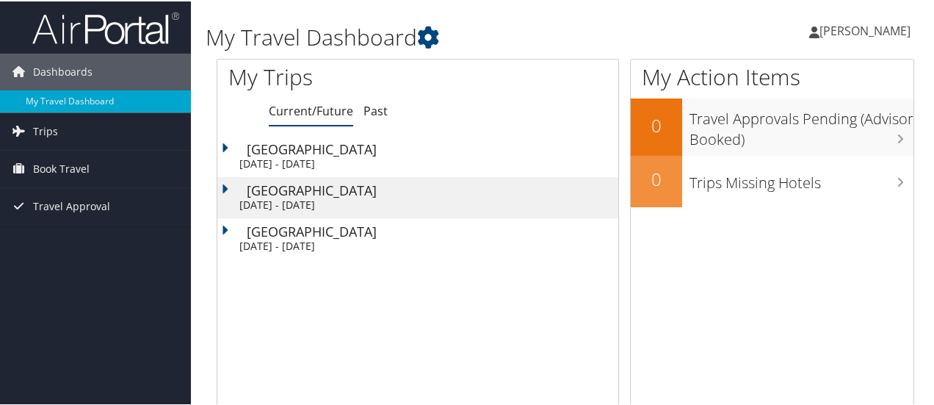
click at [430, 154] on td "Grand Rapids Sat 4 Oct 2025 - Fri 10 Oct 2025" at bounding box center [417, 154] width 401 height 41
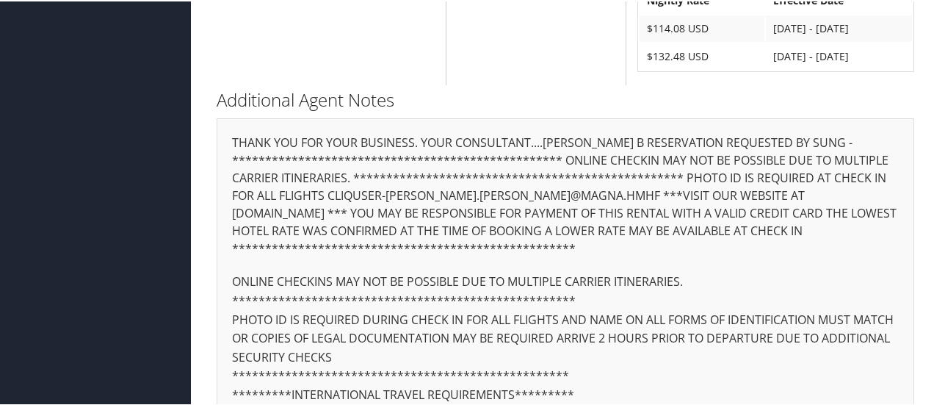
scroll to position [1322, 0]
